Goal: Check status: Check status

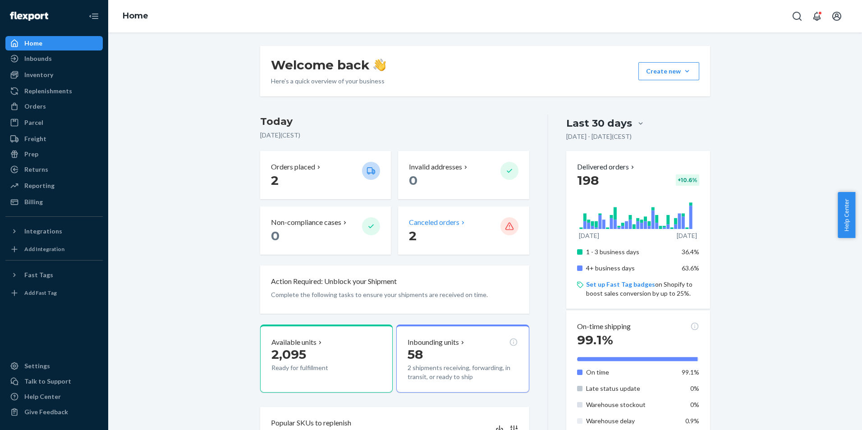
click at [441, 222] on p "Canceled orders" at bounding box center [434, 222] width 50 height 10
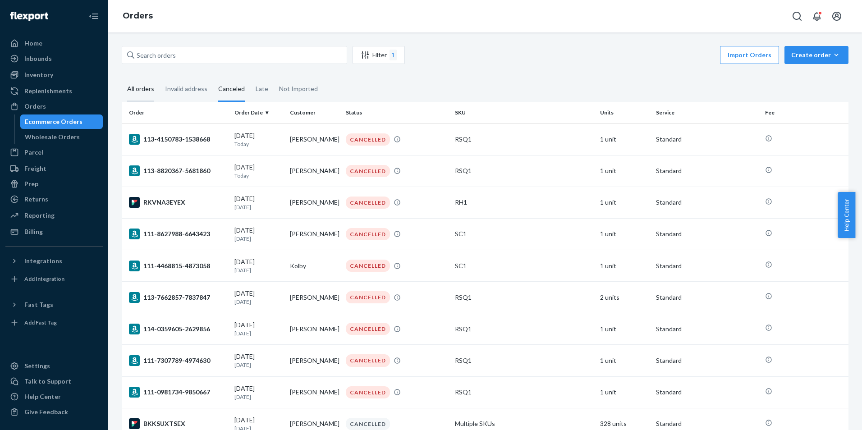
click at [139, 91] on div "All orders" at bounding box center [140, 89] width 27 height 25
click at [122, 77] on input "All orders" at bounding box center [122, 77] width 0 height 0
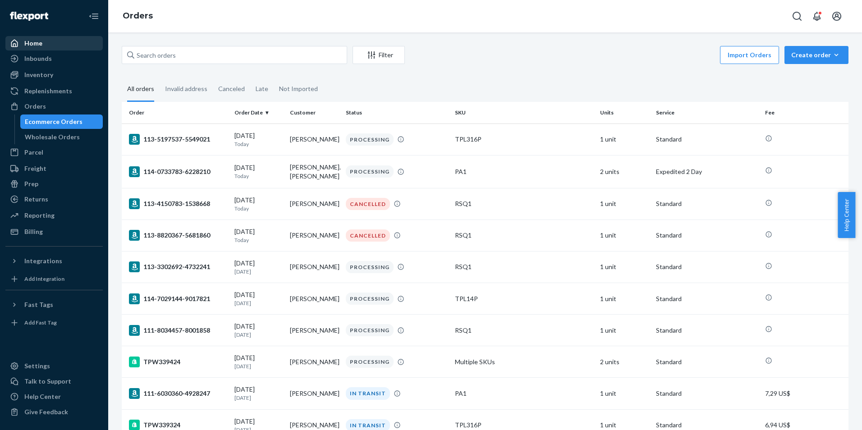
click at [41, 46] on div "Home" at bounding box center [33, 43] width 18 height 9
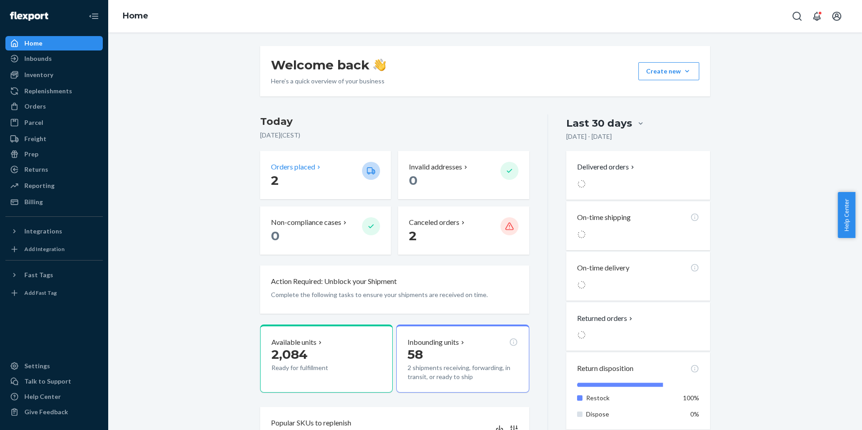
click at [337, 179] on p "2" at bounding box center [313, 180] width 84 height 16
